Goal: Check status: Check status

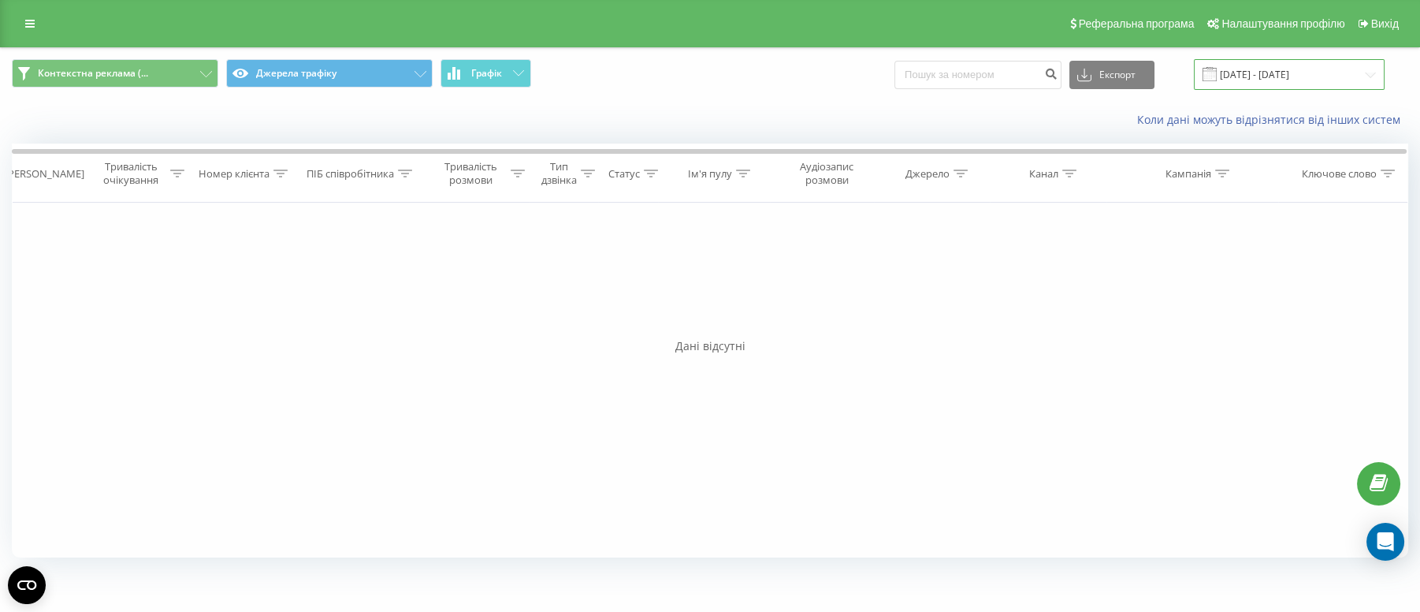
click at [1291, 80] on input "[DATE] - [DATE]" at bounding box center [1289, 74] width 191 height 31
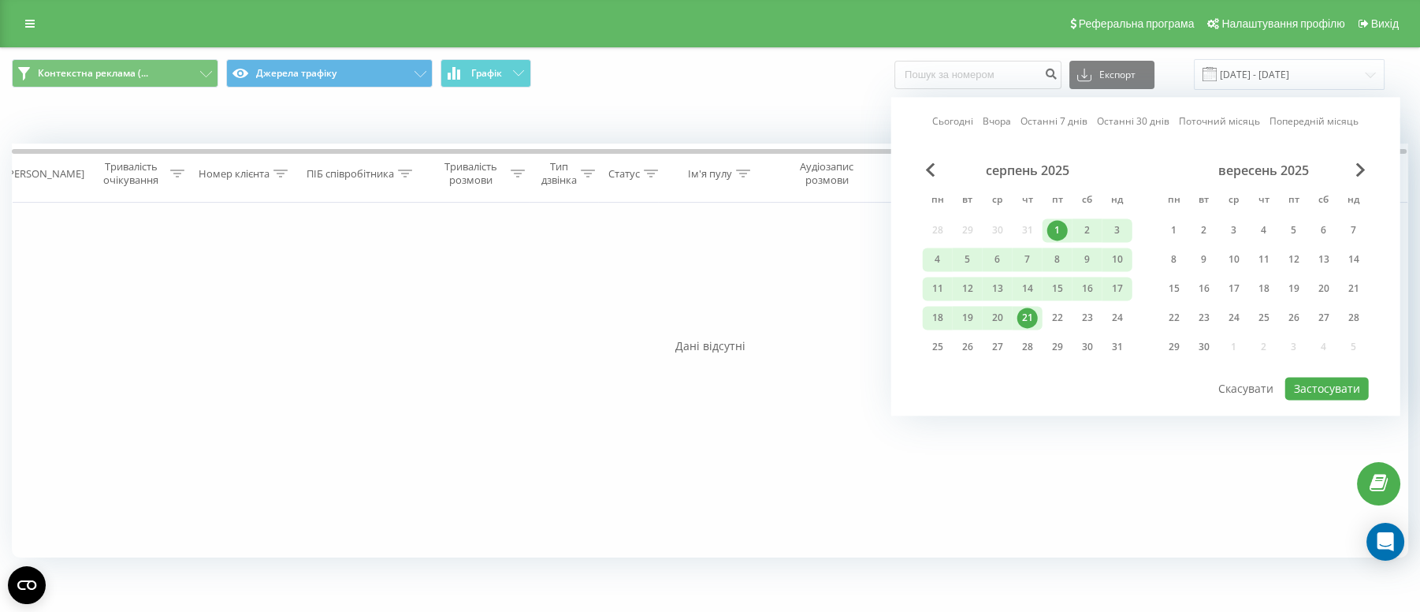
click at [1027, 316] on div "21" at bounding box center [1028, 317] width 20 height 20
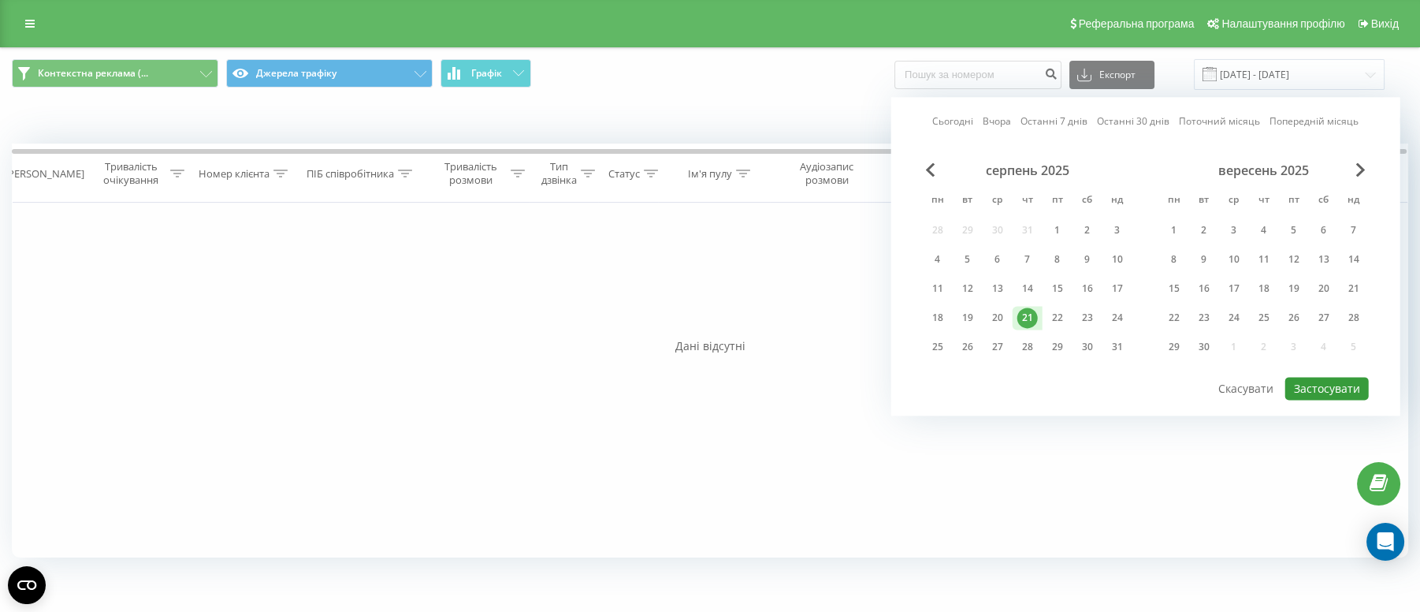
click at [1312, 392] on button "Застосувати" at bounding box center [1327, 388] width 84 height 23
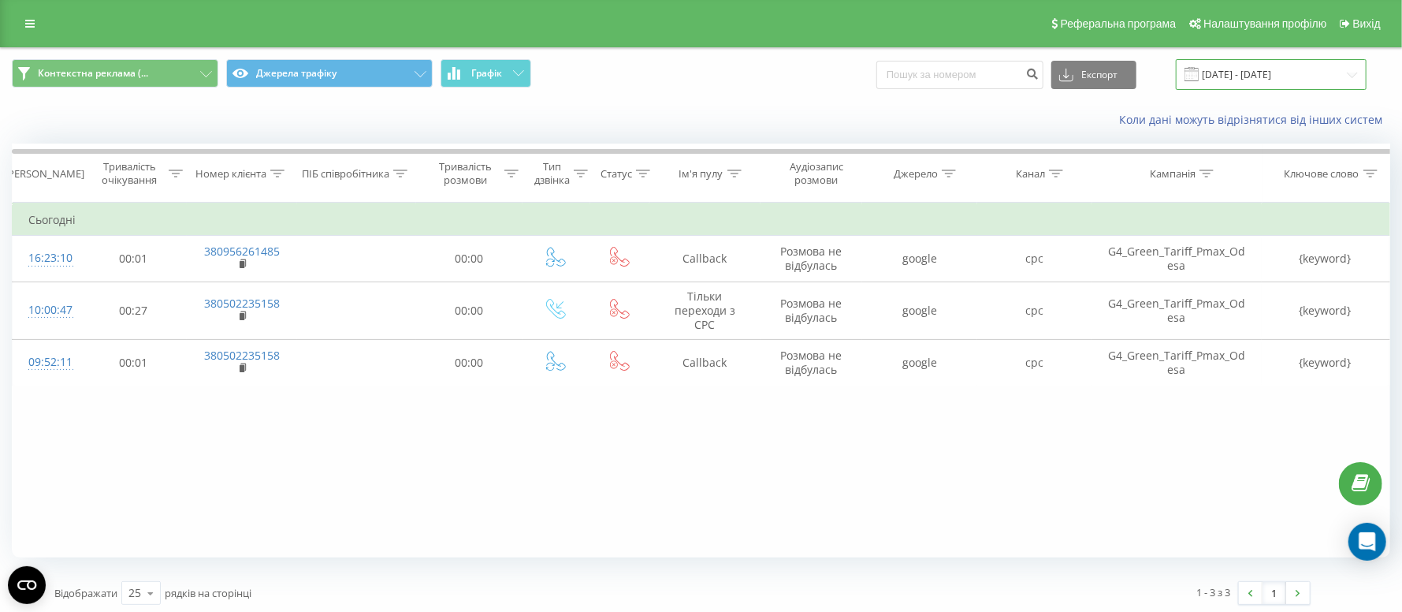
click at [1227, 84] on input "[DATE] - [DATE]" at bounding box center [1271, 74] width 191 height 31
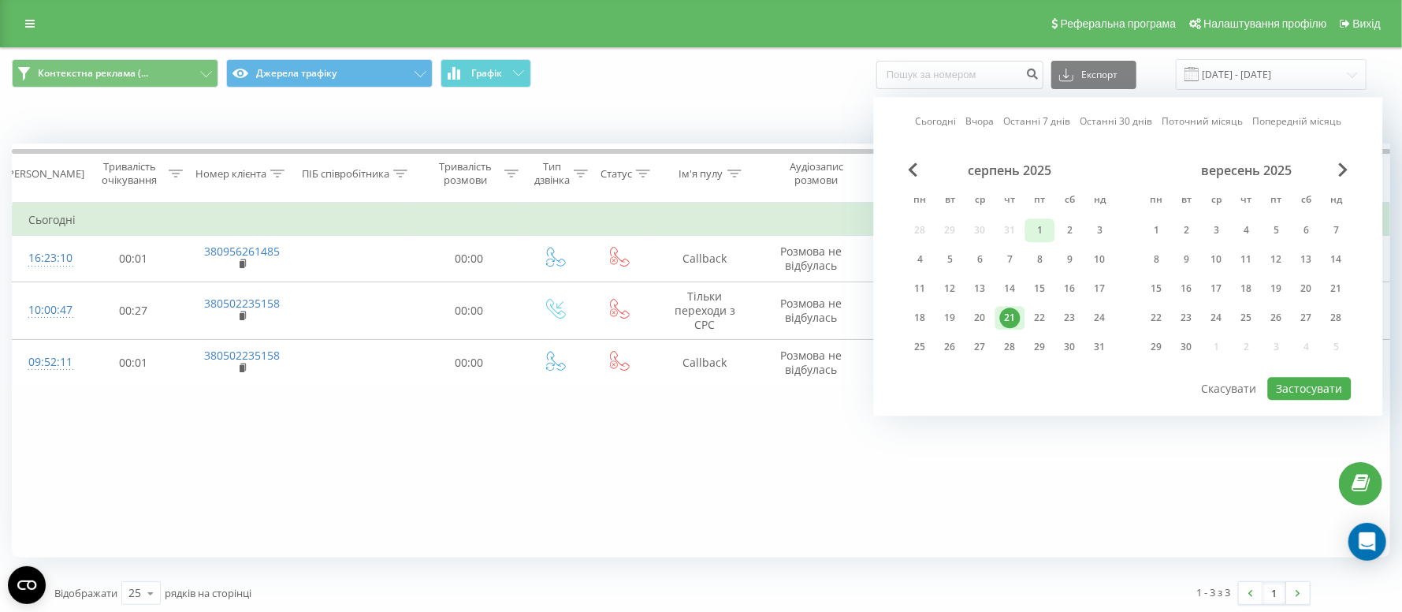
click at [1051, 229] on div "1" at bounding box center [1040, 230] width 30 height 24
click at [1010, 317] on div "21" at bounding box center [1010, 317] width 20 height 20
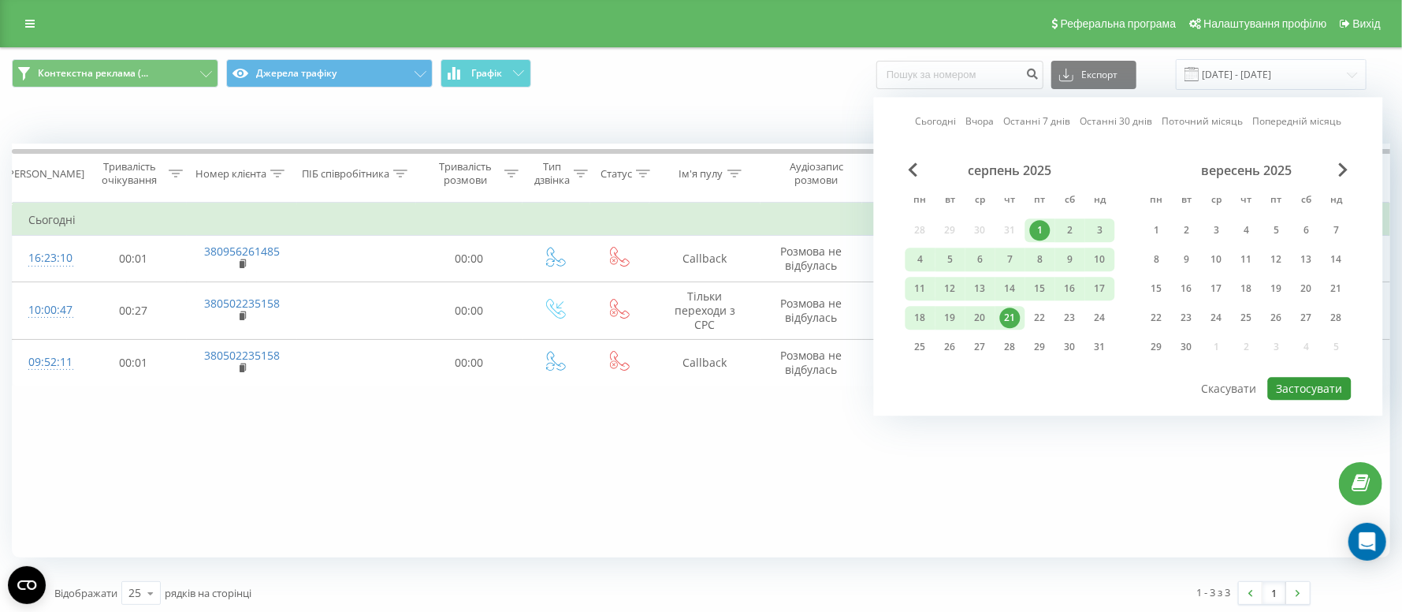
click at [1309, 389] on button "Застосувати" at bounding box center [1310, 388] width 84 height 23
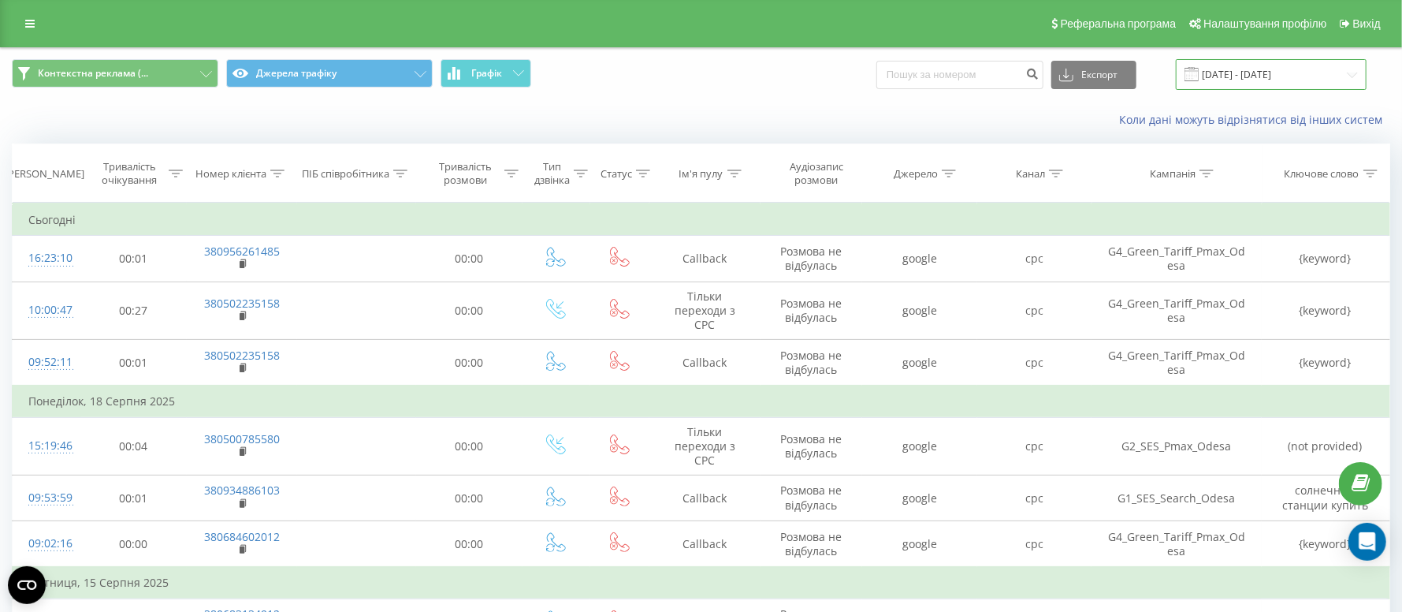
click at [1225, 78] on input "[DATE] - [DATE]" at bounding box center [1271, 74] width 191 height 31
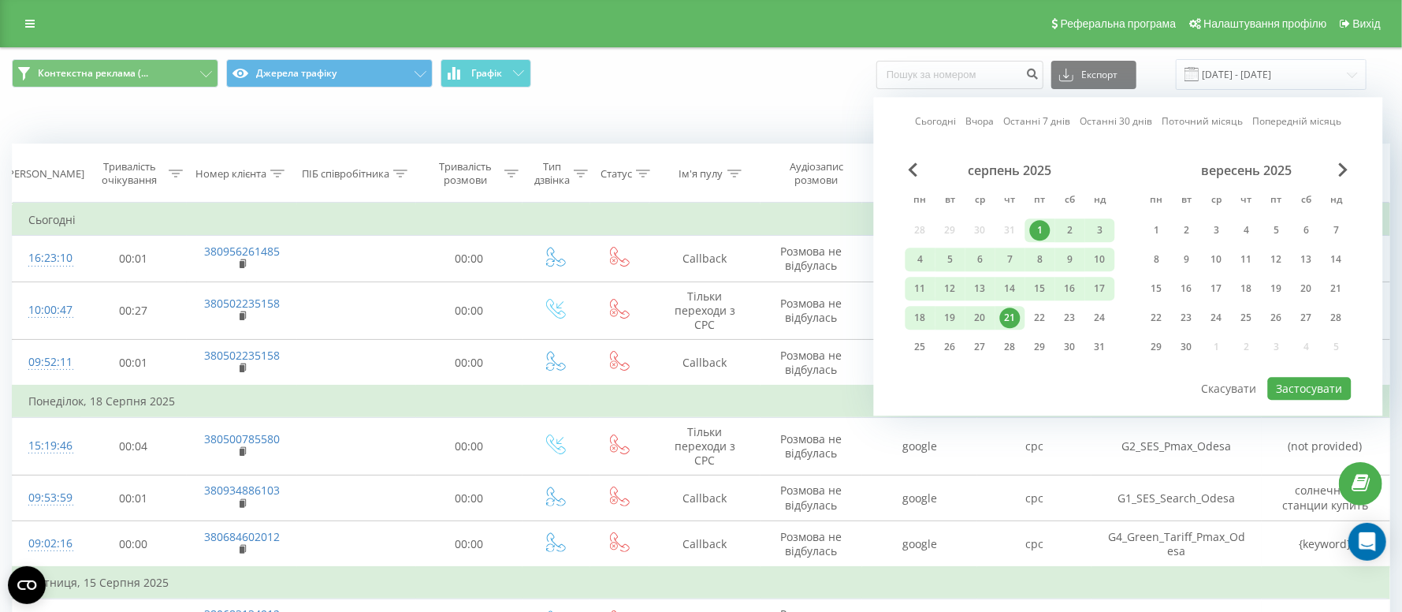
click at [1013, 321] on div "21" at bounding box center [1010, 317] width 20 height 20
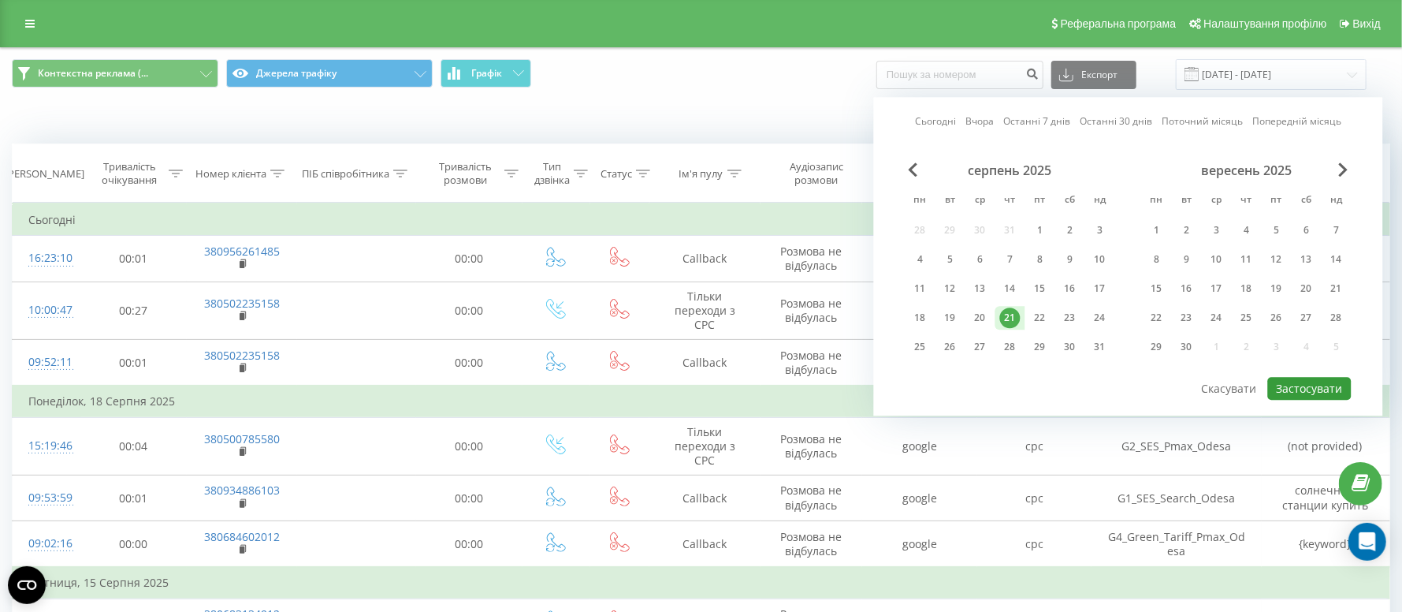
click at [1300, 390] on button "Застосувати" at bounding box center [1310, 388] width 84 height 23
type input "[DATE] - [DATE]"
